Goal: Information Seeking & Learning: Learn about a topic

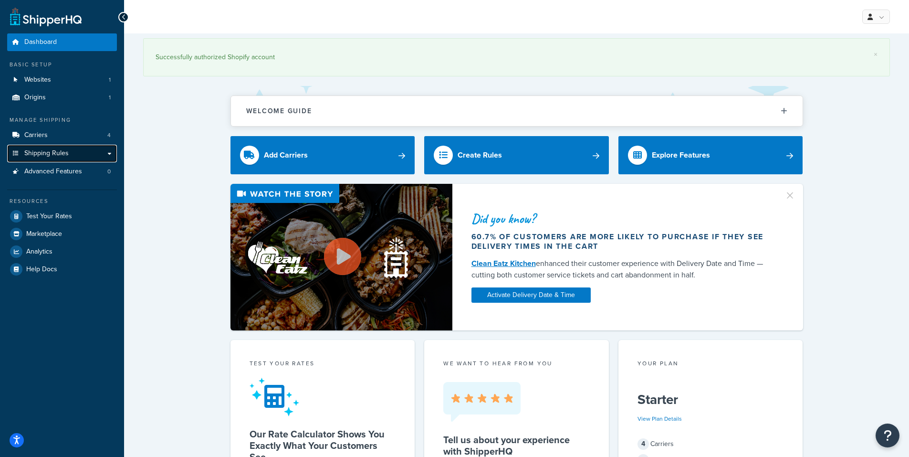
click at [52, 152] on span "Shipping Rules" at bounding box center [46, 153] width 44 height 8
click at [53, 137] on link "Carriers 4" at bounding box center [62, 135] width 110 height 18
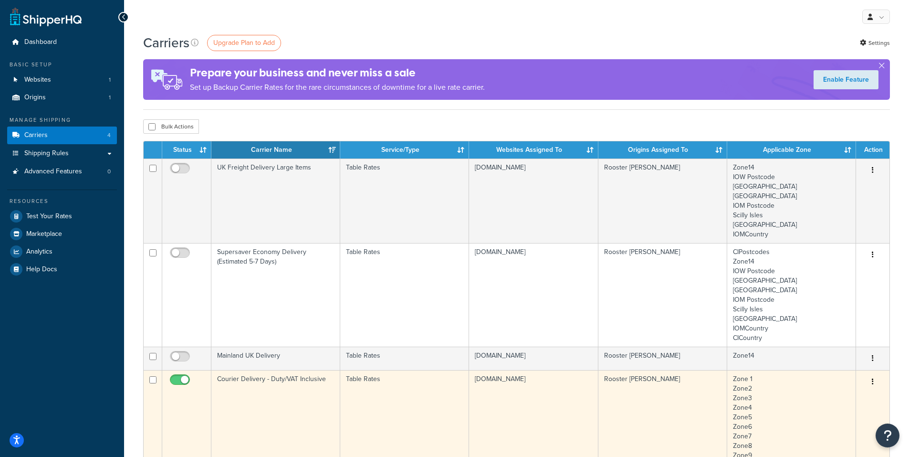
click at [416, 403] on td "Table Rates" at bounding box center [404, 426] width 129 height 113
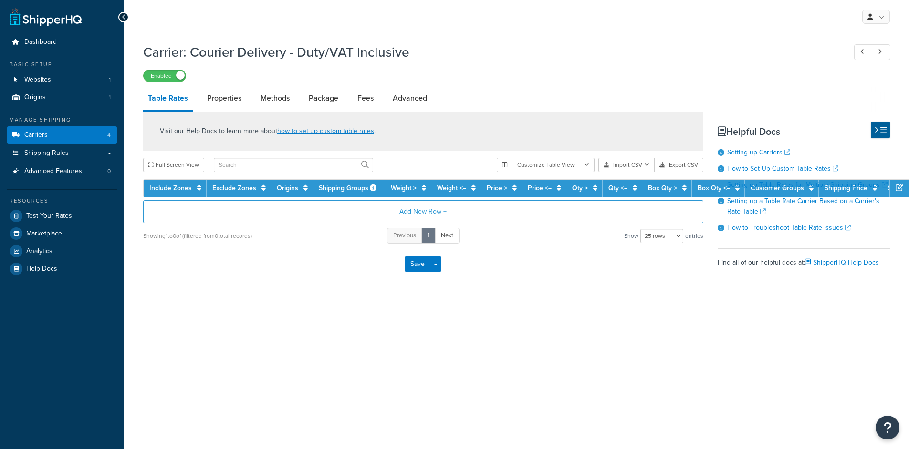
select select "25"
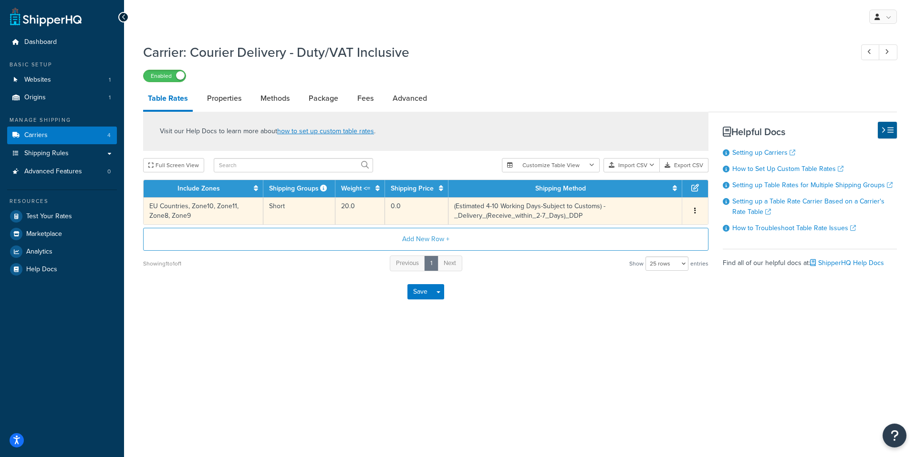
click at [491, 218] on td "(Estimated 4-10 Working Days-Subject to Customs) - _Delivery_(Receive_within_2-…" at bounding box center [565, 210] width 234 height 27
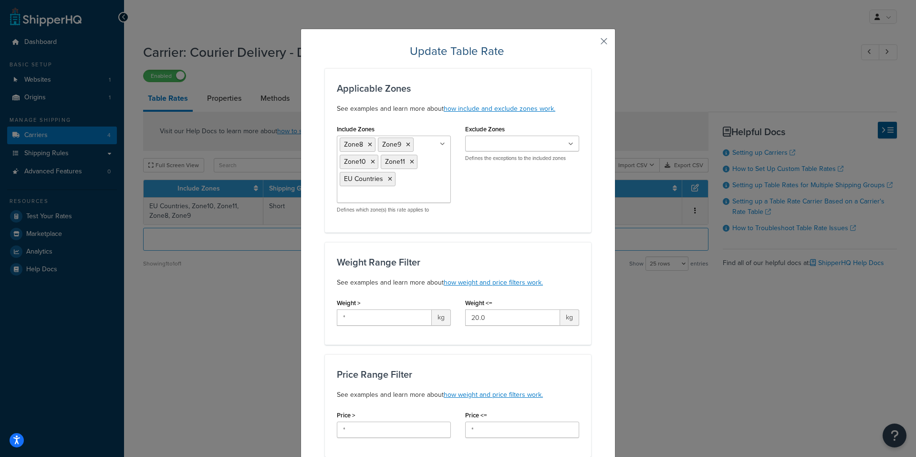
click at [591, 43] on button "button" at bounding box center [590, 44] width 2 height 2
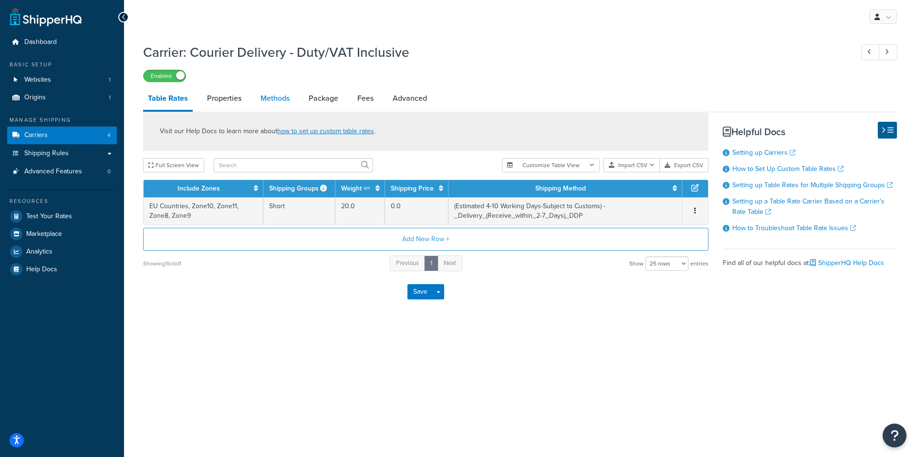
click at [287, 94] on link "Methods" at bounding box center [275, 98] width 39 height 23
select select "25"
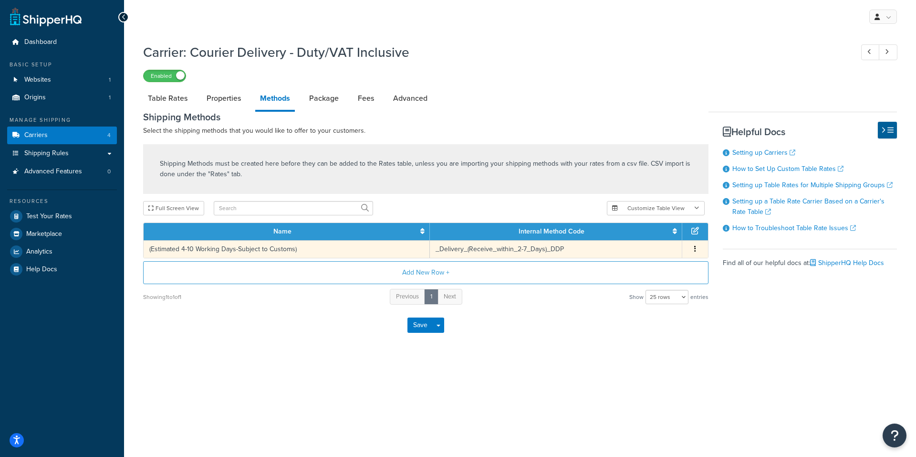
click at [326, 245] on td "(Estimated 4-10 Working Days-Subject to Customs)" at bounding box center [287, 249] width 286 height 18
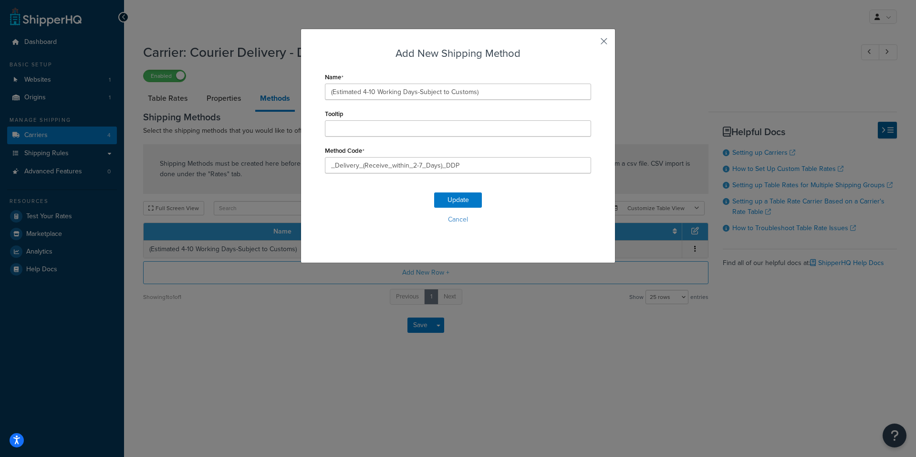
click at [591, 43] on button "button" at bounding box center [590, 44] width 2 height 2
